Goal: Task Accomplishment & Management: Use online tool/utility

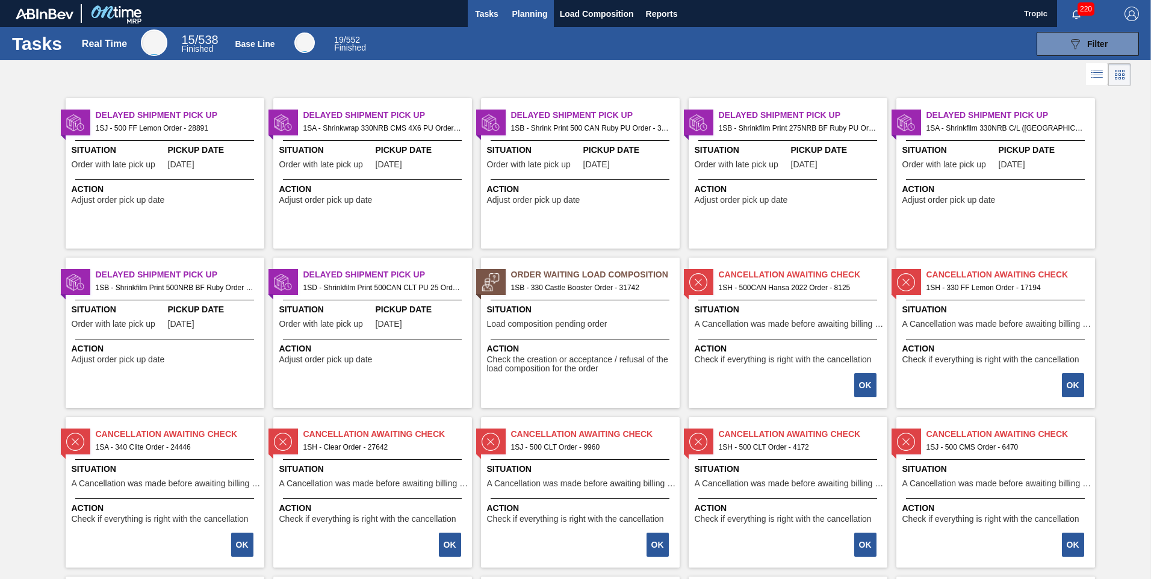
click at [526, 7] on span "Planning" at bounding box center [530, 14] width 36 height 14
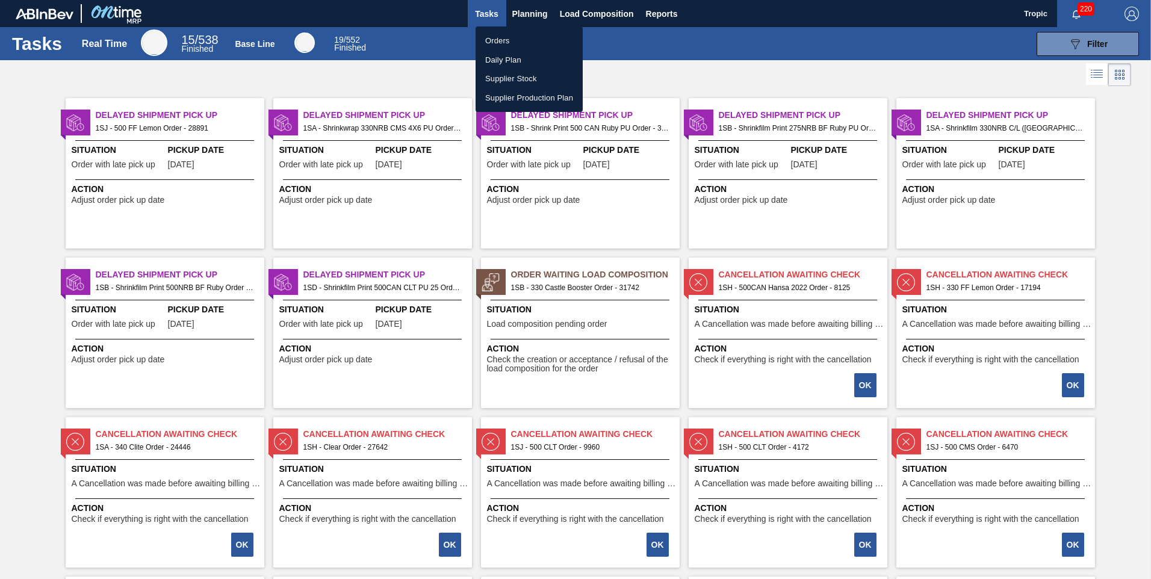
click at [518, 42] on li "Orders" at bounding box center [528, 40] width 107 height 19
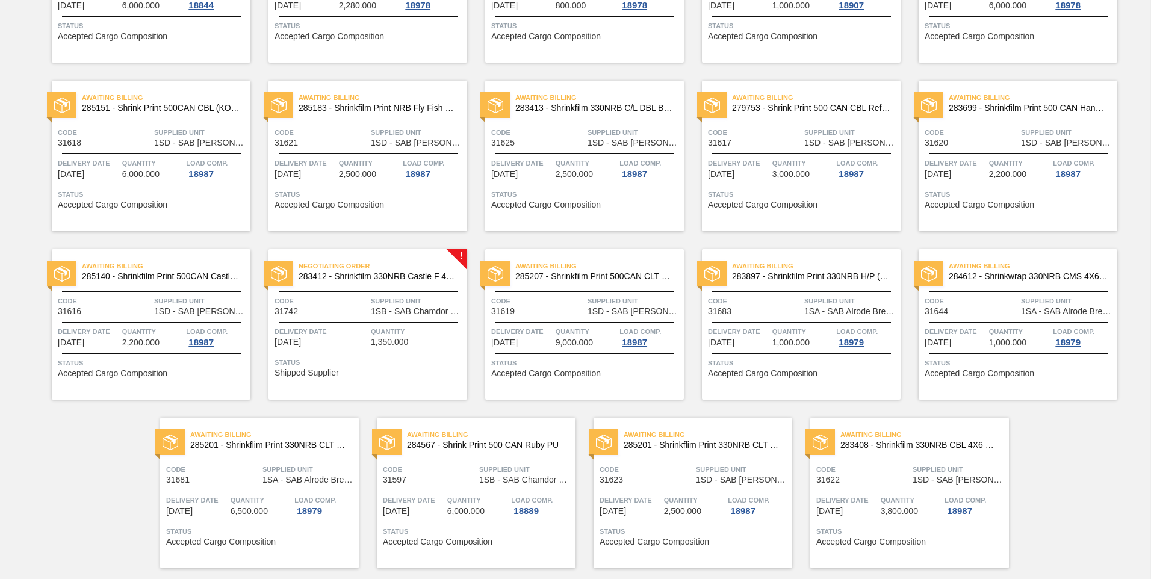
scroll to position [566, 0]
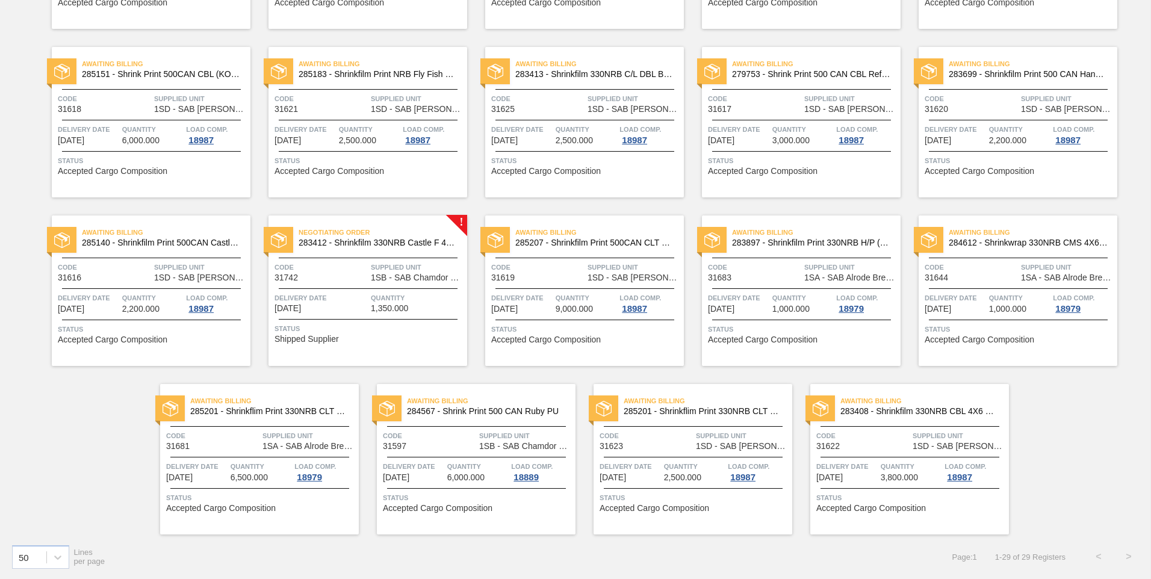
click at [428, 282] on div "Negotiating Order 283412 - Shrinkfilm [GEOGRAPHIC_DATA] F 4X6 Booster 2 Code 31…" at bounding box center [367, 290] width 199 height 150
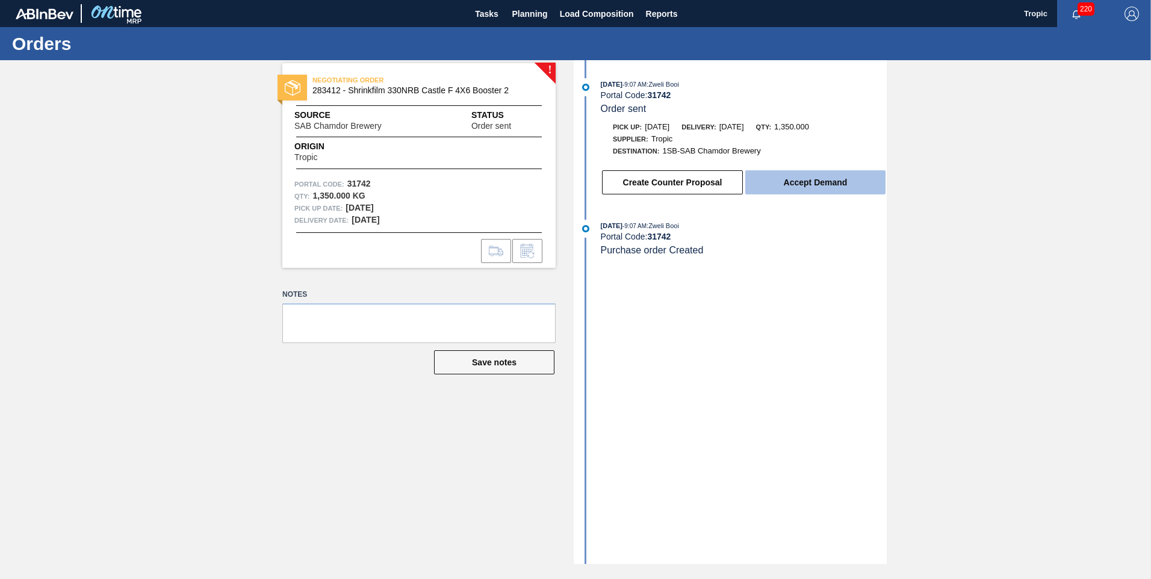
click at [818, 184] on button "Accept Demand" at bounding box center [815, 182] width 140 height 24
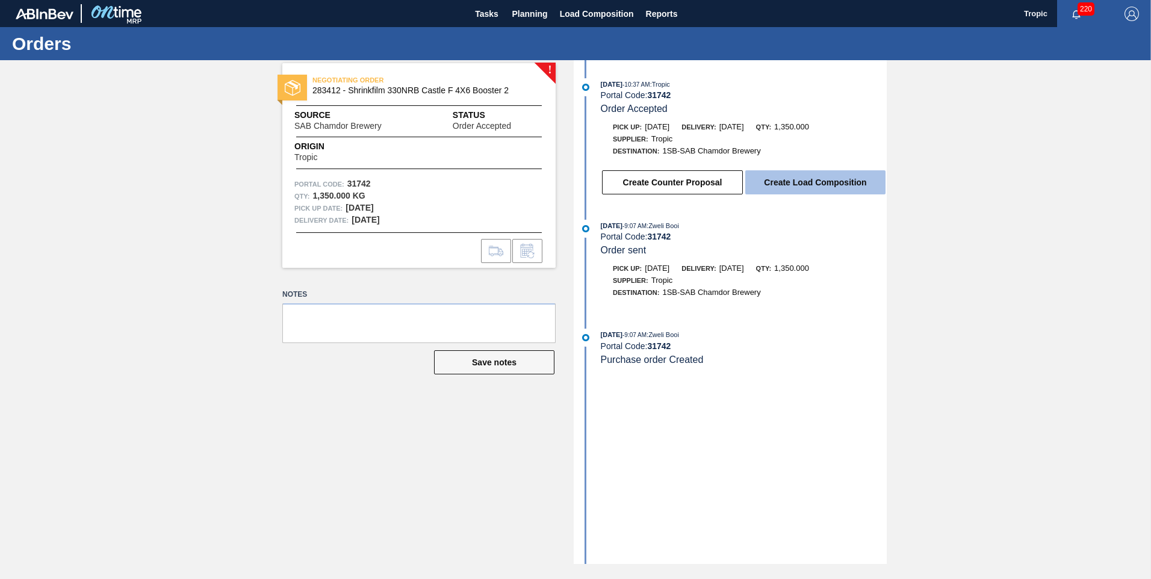
click at [788, 184] on button "Create Load Composition" at bounding box center [815, 182] width 140 height 24
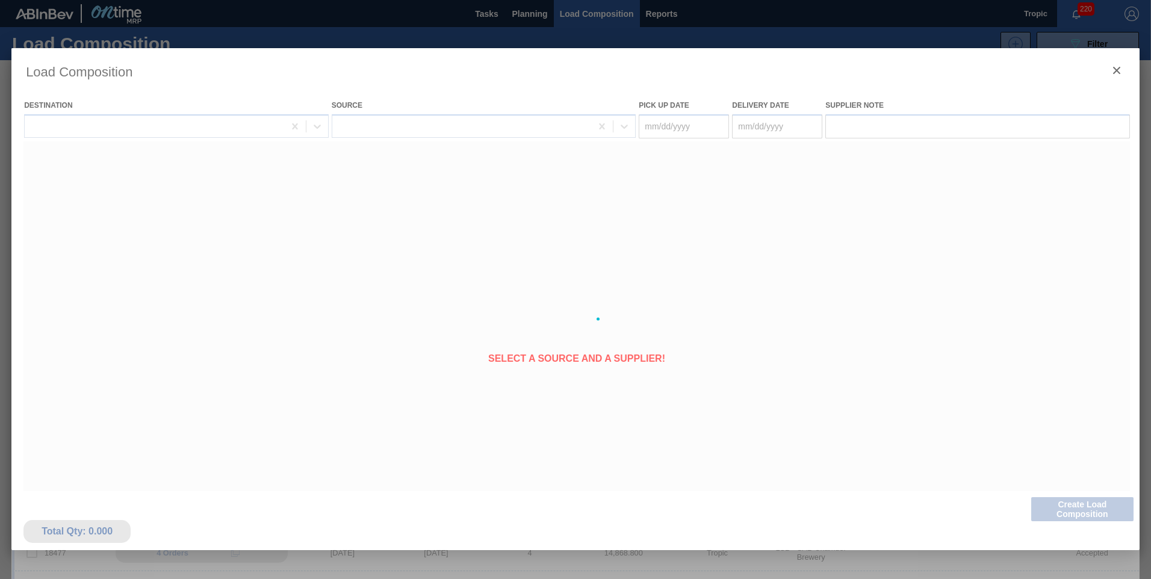
type Date "[DATE]"
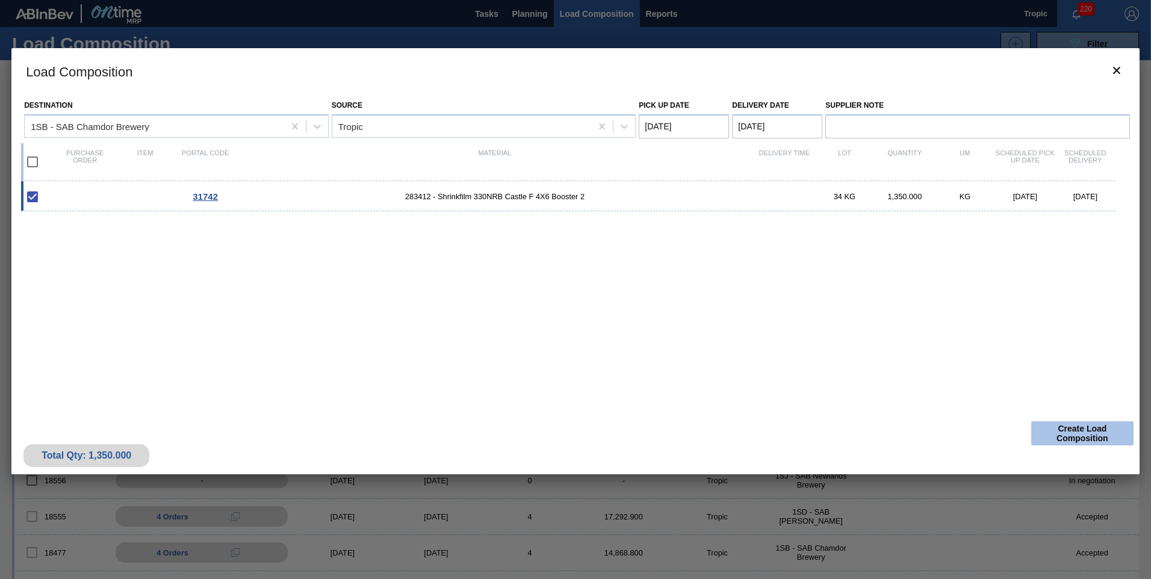
click at [1091, 437] on button "Create Load Composition" at bounding box center [1082, 433] width 102 height 24
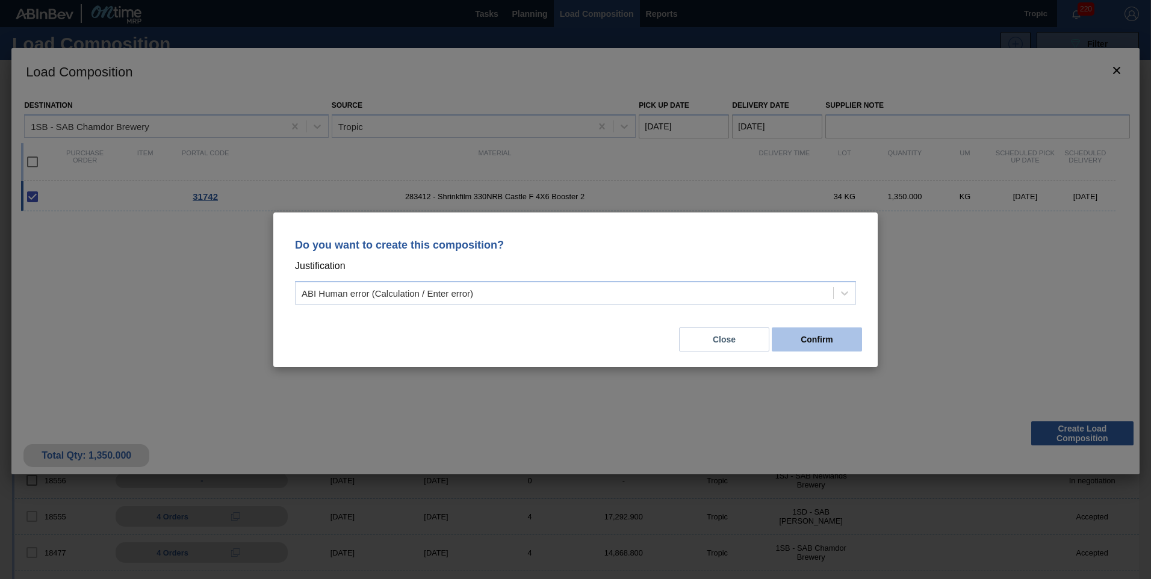
click at [824, 336] on button "Confirm" at bounding box center [816, 339] width 90 height 24
